Goal: Task Accomplishment & Management: Manage account settings

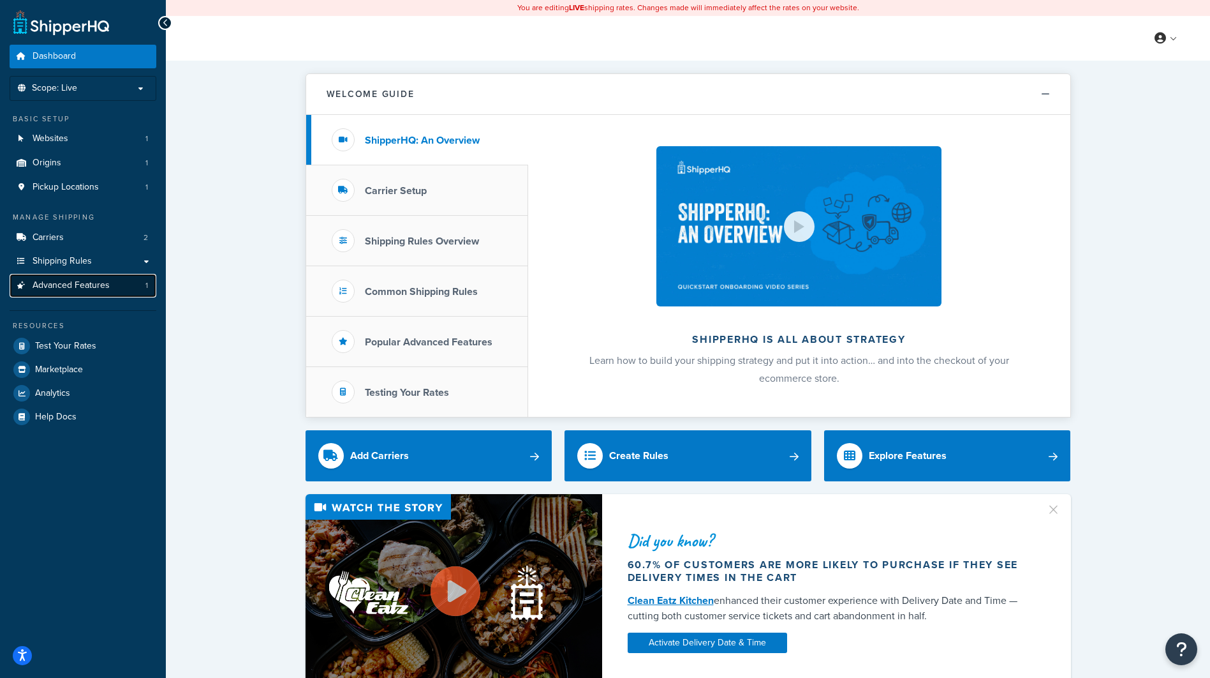
click at [68, 285] on span "Advanced Features" at bounding box center [71, 285] width 77 height 11
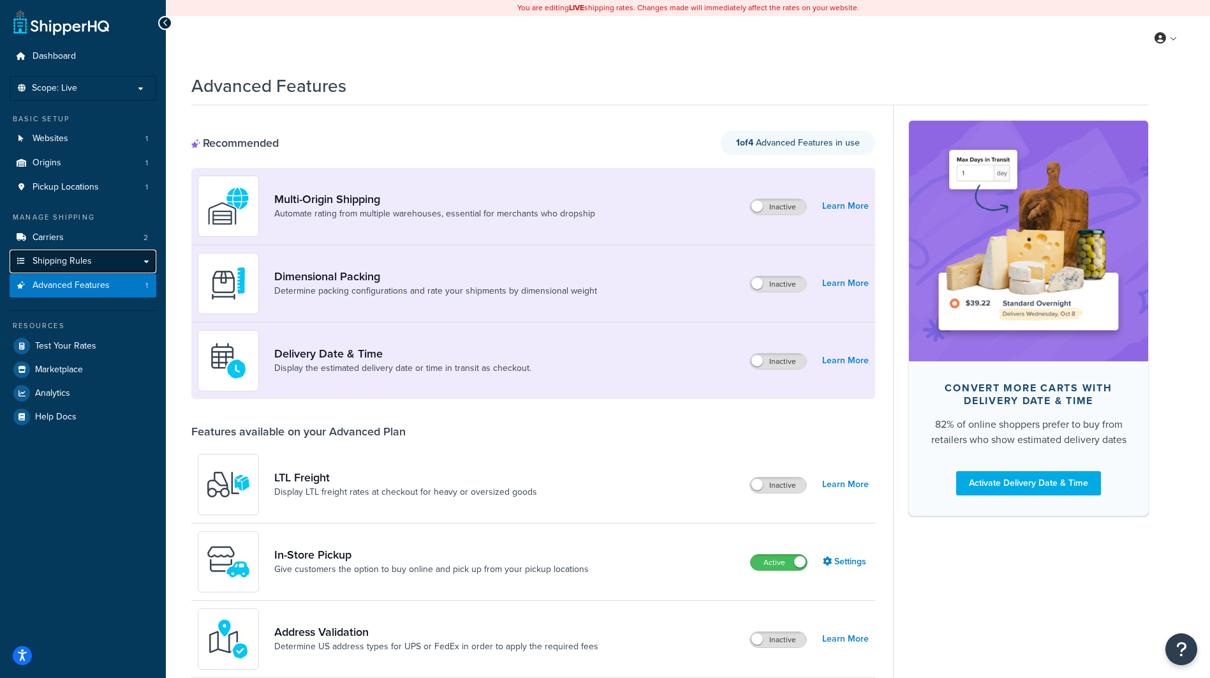
click at [63, 263] on span "Shipping Rules" at bounding box center [62, 261] width 59 height 11
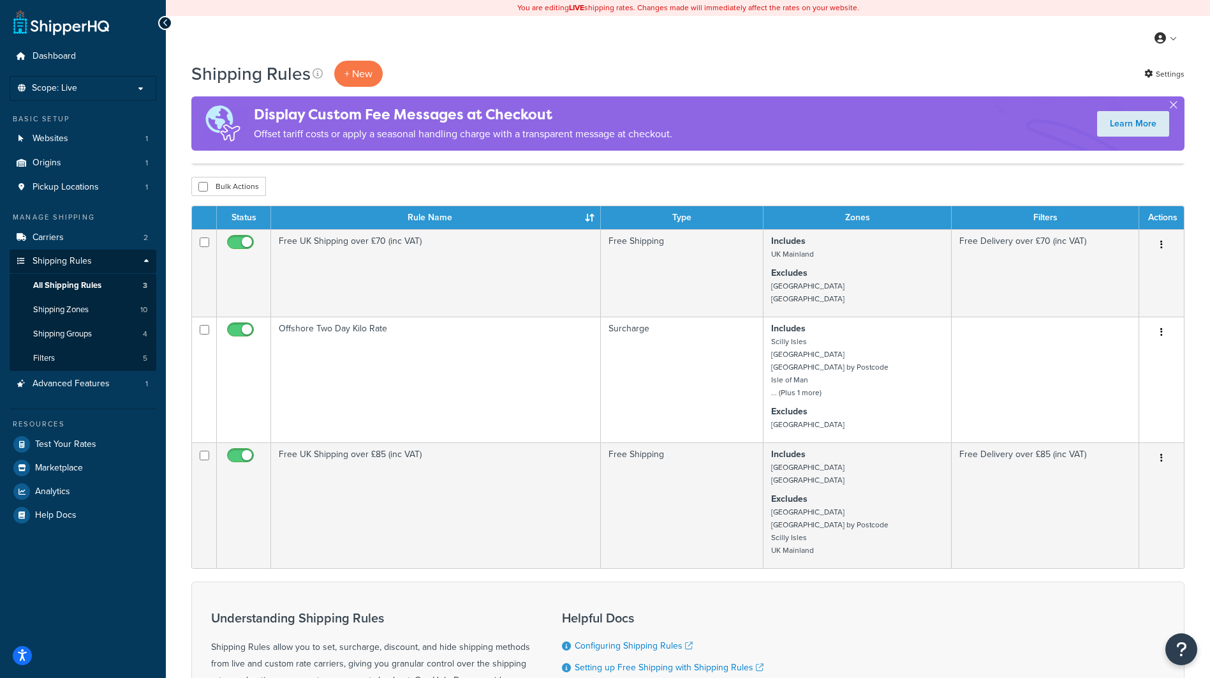
scroll to position [128, 0]
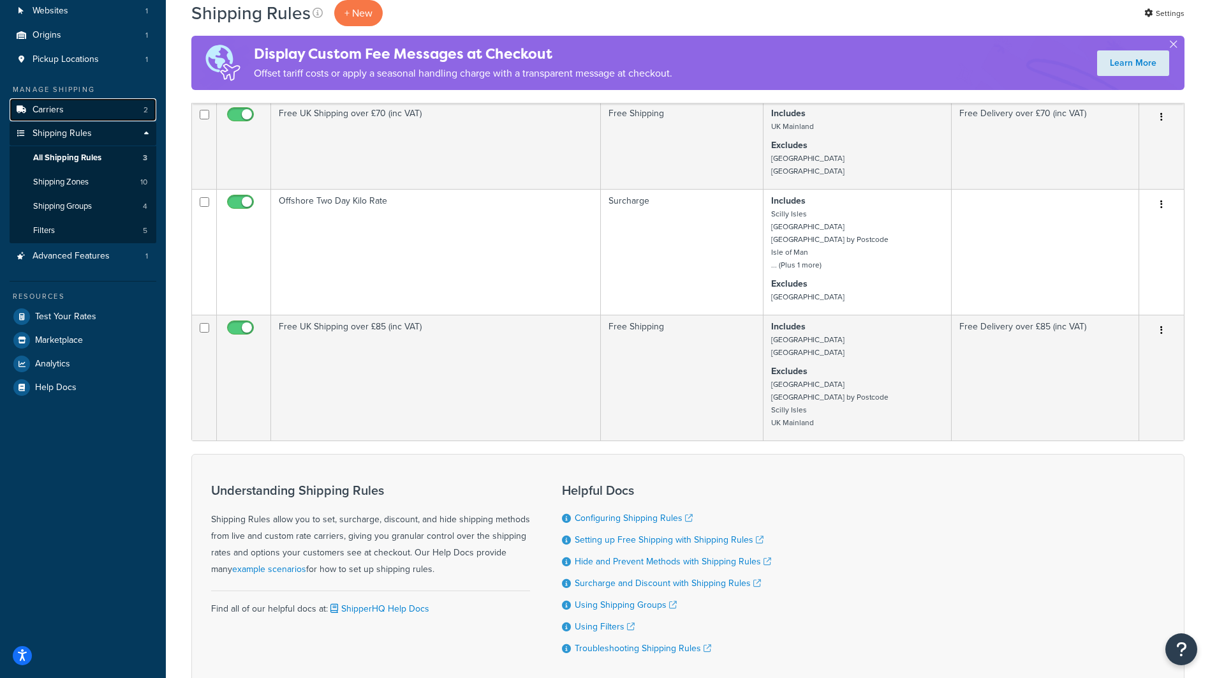
click at [63, 112] on span "Carriers" at bounding box center [48, 110] width 31 height 11
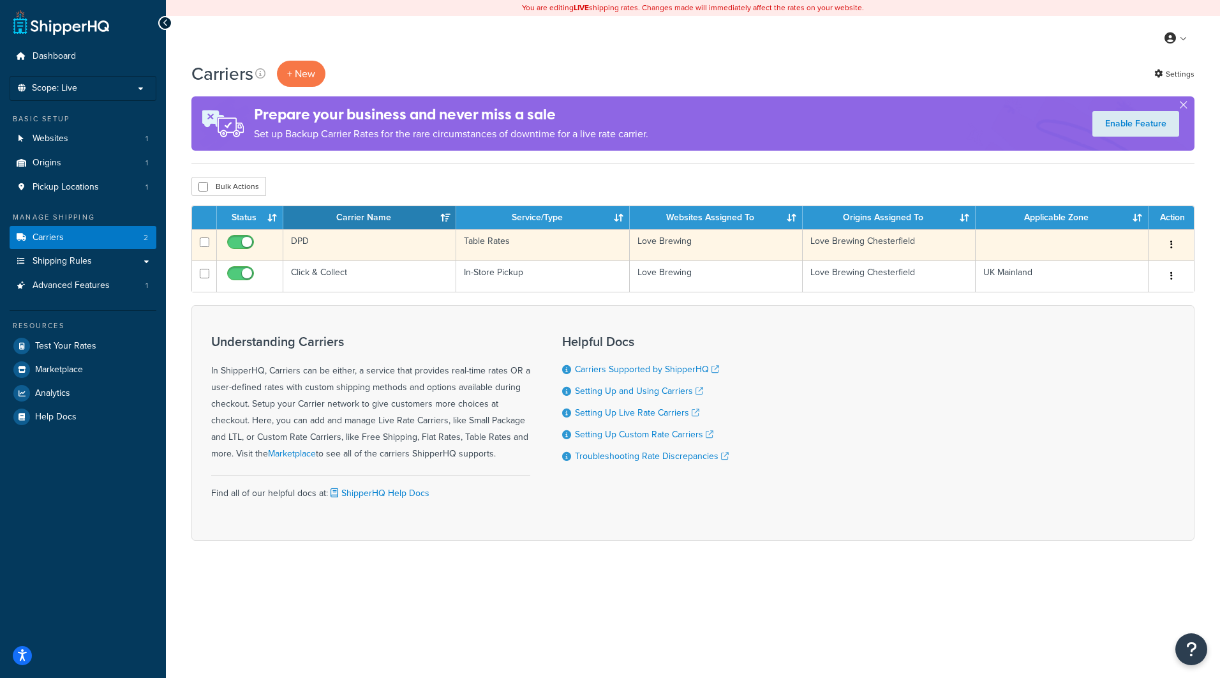
click at [1168, 247] on button "button" at bounding box center [1172, 245] width 18 height 20
click at [1118, 269] on link "Edit" at bounding box center [1119, 271] width 101 height 26
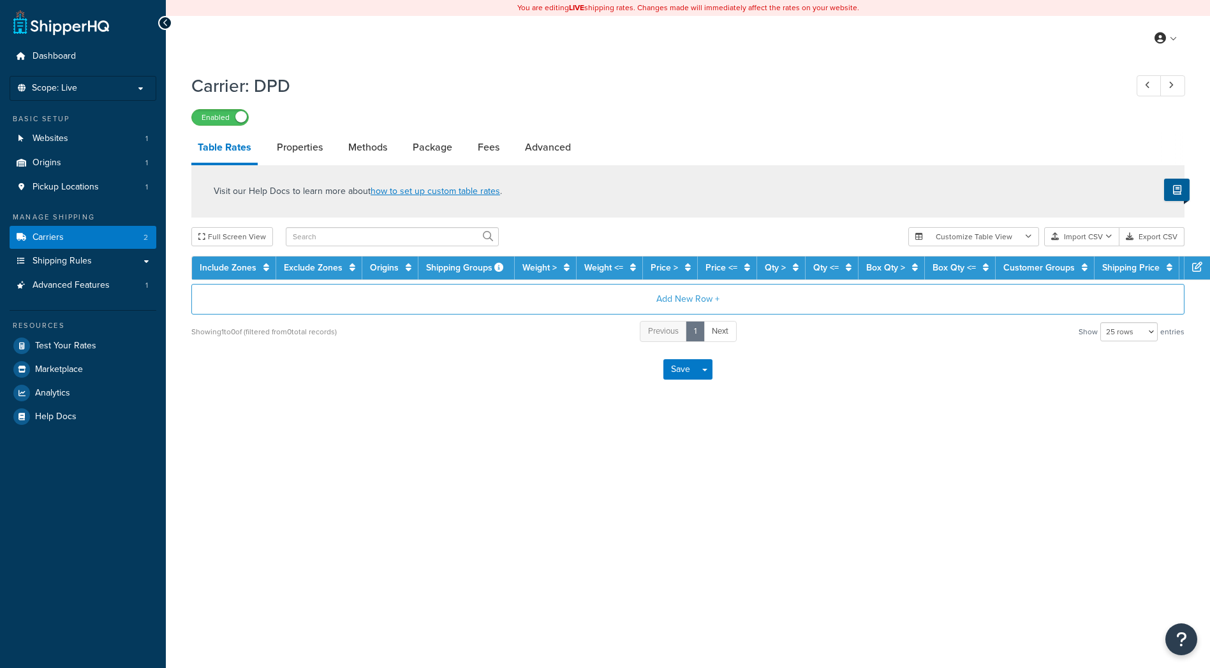
select select "25"
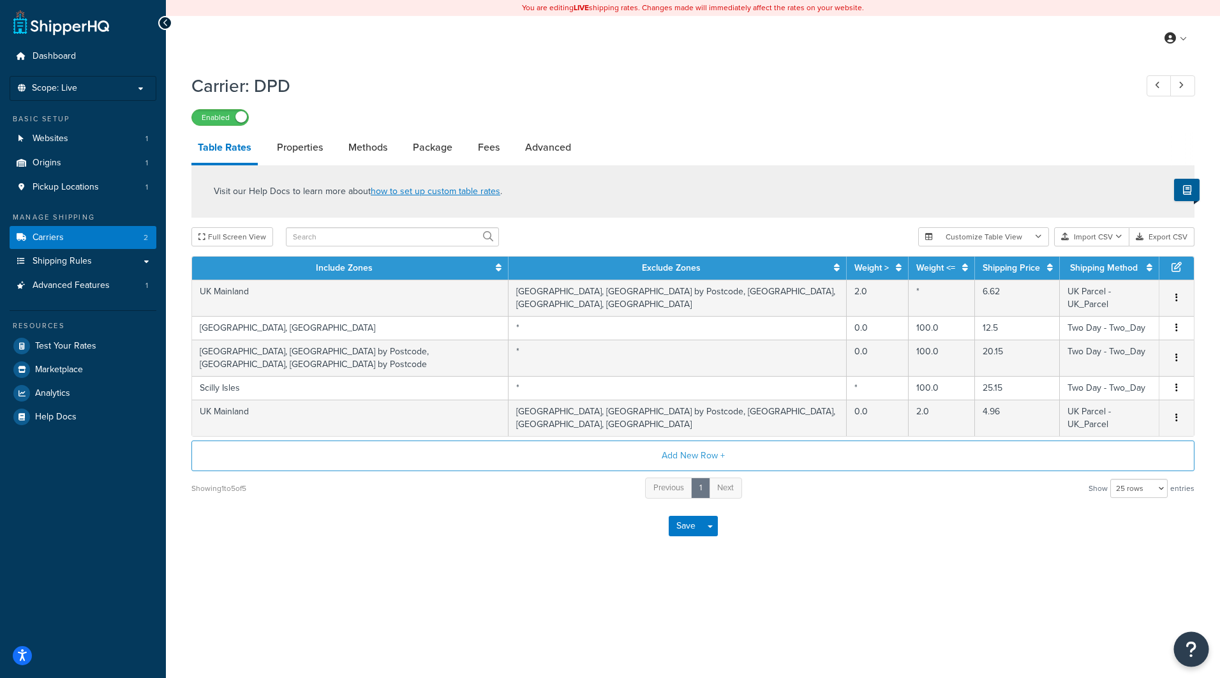
click at [1191, 648] on icon "Open Resource Center" at bounding box center [1192, 649] width 12 height 18
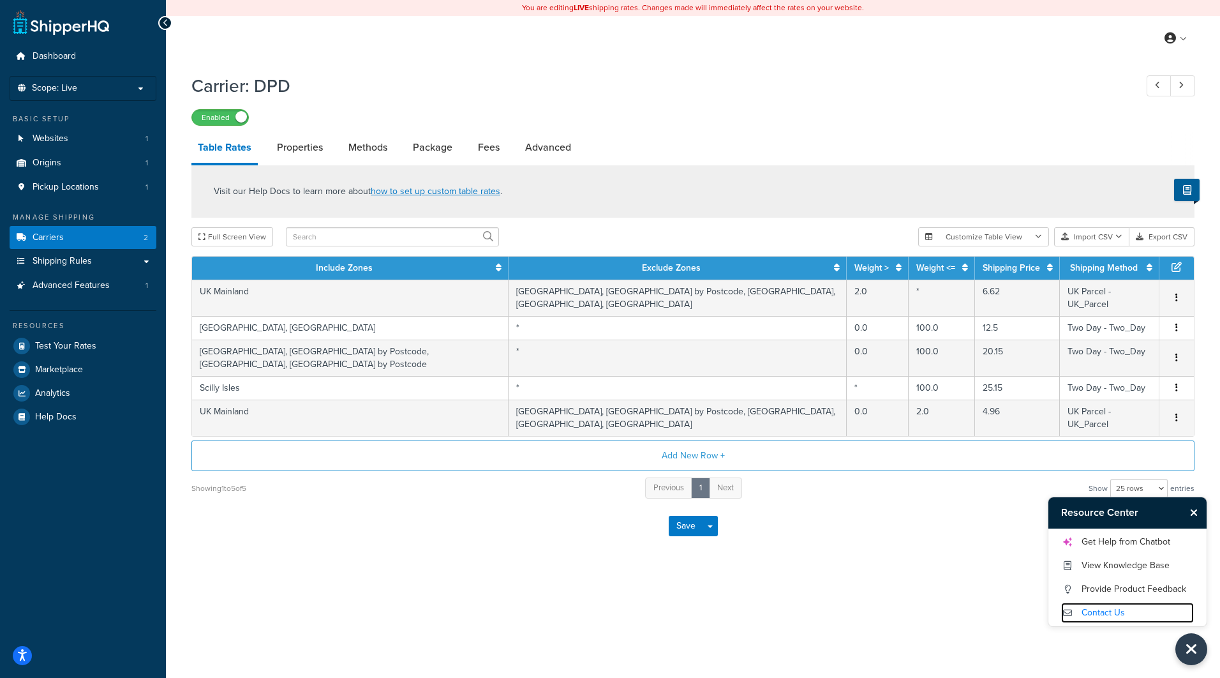
click at [1113, 613] on link "Contact Us" at bounding box center [1127, 612] width 133 height 20
click at [1110, 544] on link "Get Help from Chatbot" at bounding box center [1127, 542] width 133 height 20
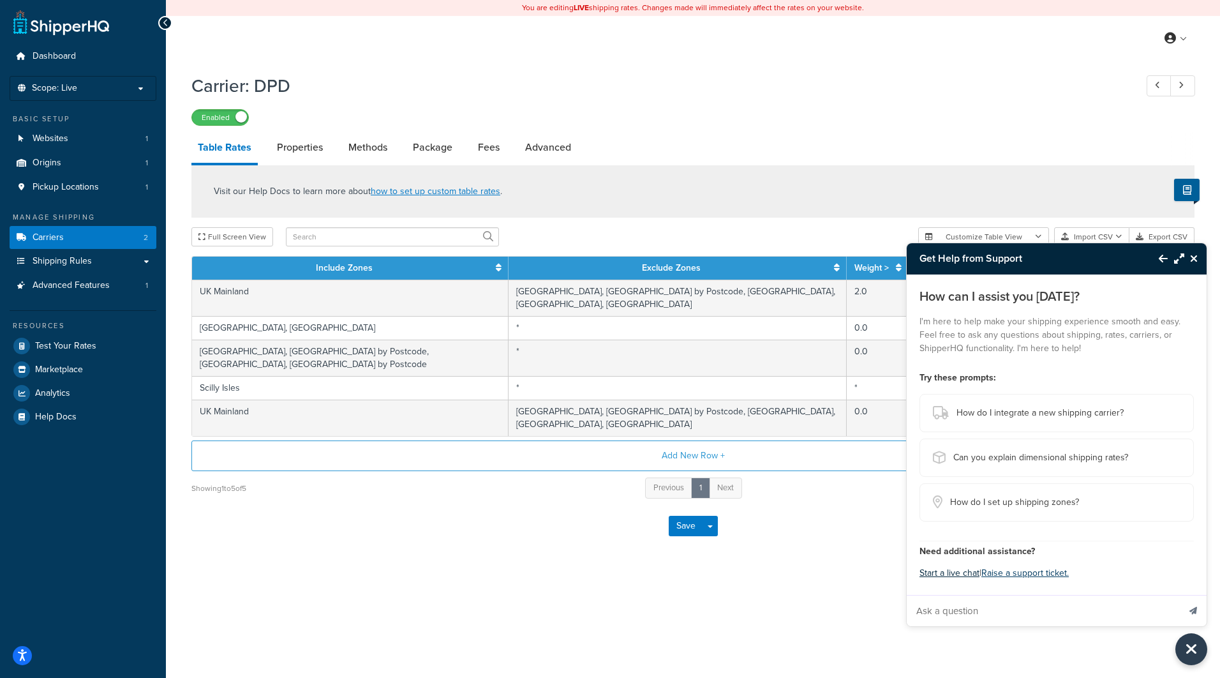
click at [960, 574] on button "Start a live chat" at bounding box center [949, 573] width 60 height 18
